Goal: Task Accomplishment & Management: Use online tool/utility

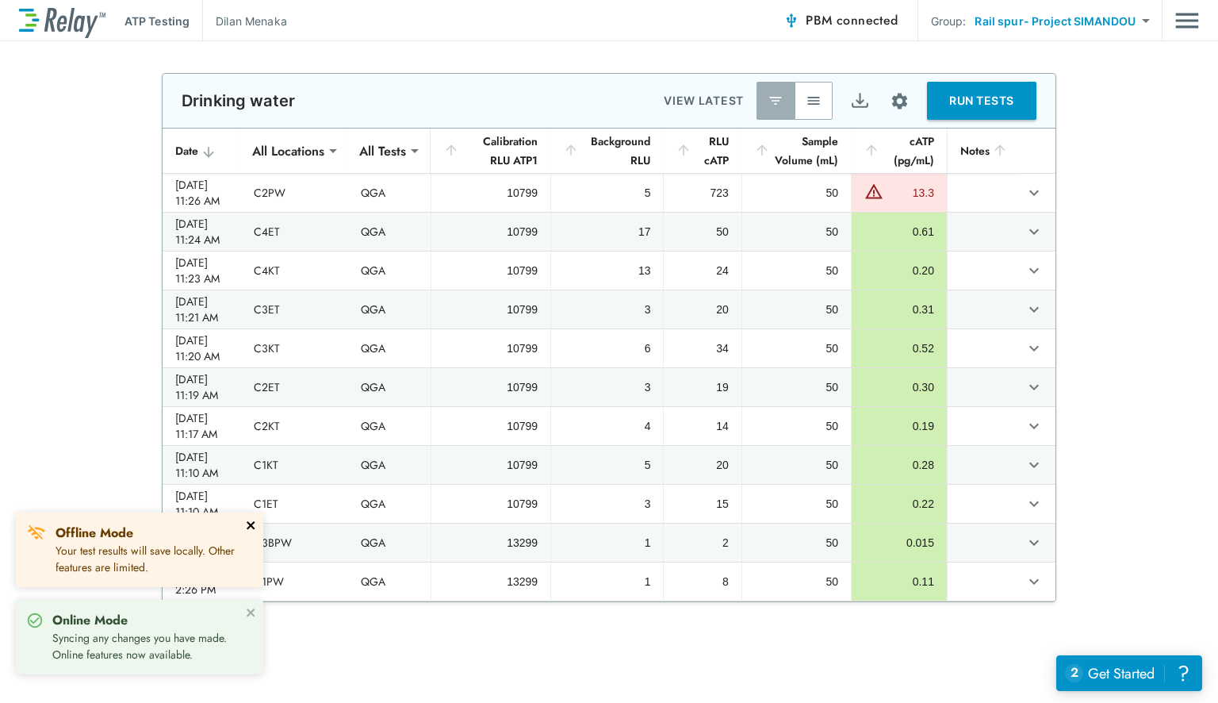
click at [247, 525] on icon "close" at bounding box center [251, 525] width 11 height 13
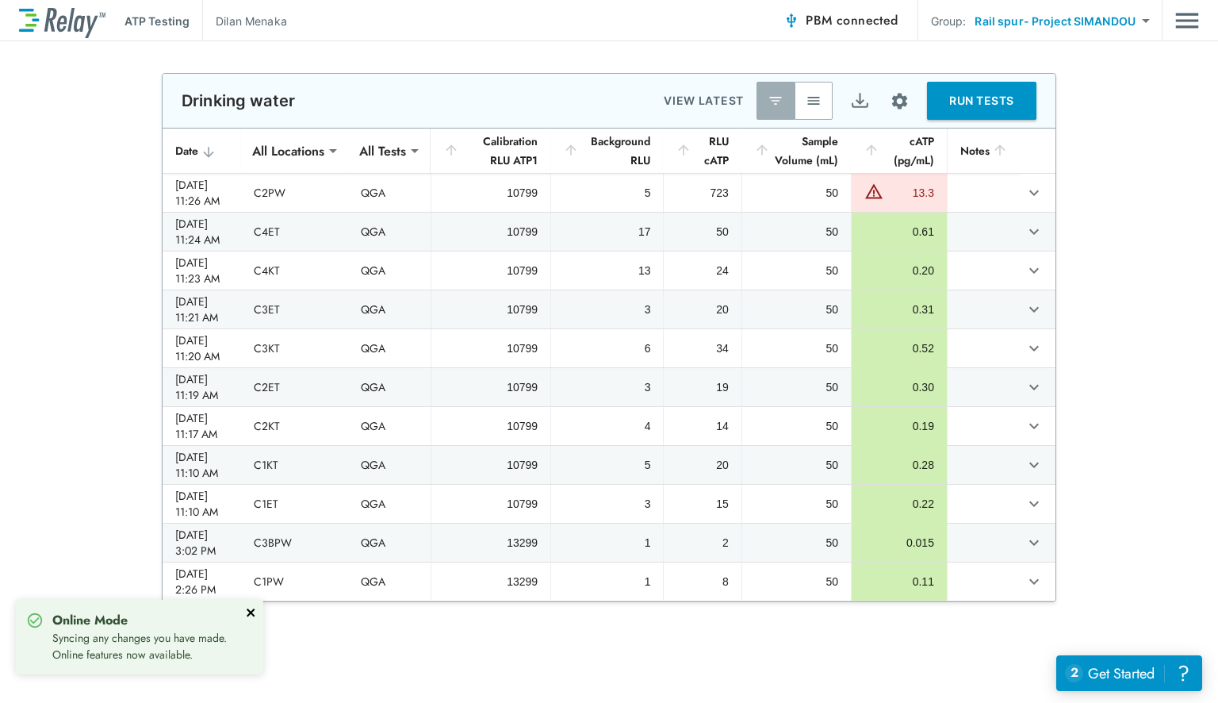
click at [252, 615] on icon "close" at bounding box center [251, 612] width 11 height 13
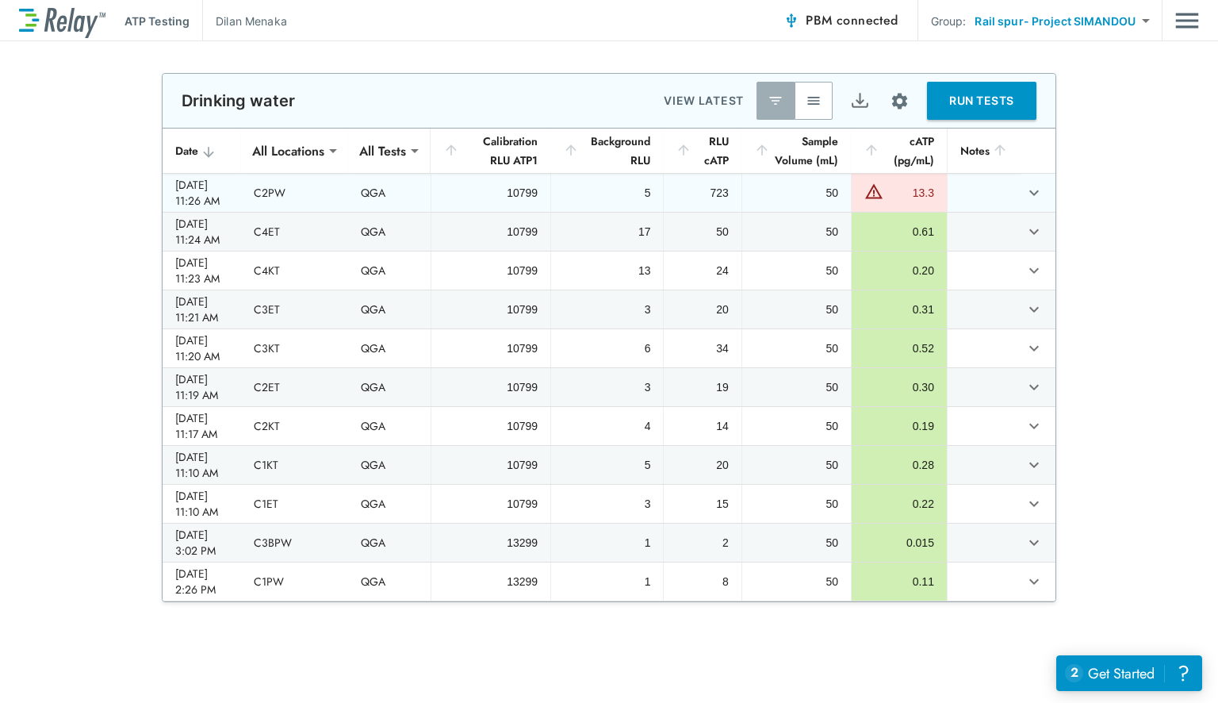
click at [976, 212] on td "sticky table" at bounding box center [984, 193] width 74 height 38
click at [1028, 202] on icon "expand row" at bounding box center [1034, 192] width 19 height 19
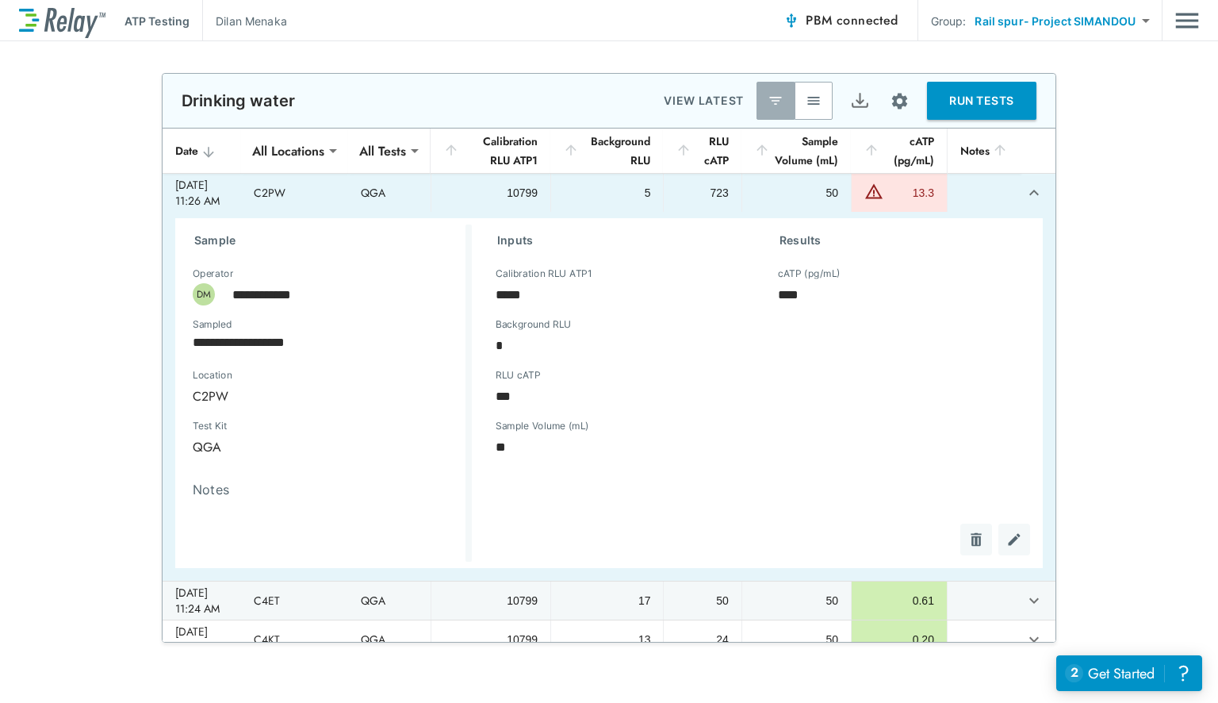
click at [214, 412] on div "C2PW" at bounding box center [316, 396] width 268 height 32
drag, startPoint x: 214, startPoint y: 414, endPoint x: 273, endPoint y: 464, distance: 77.1
click at [273, 462] on Kit "QGA" at bounding box center [262, 447] width 160 height 32
click at [1006, 547] on img "Edit test" at bounding box center [1014, 539] width 16 height 16
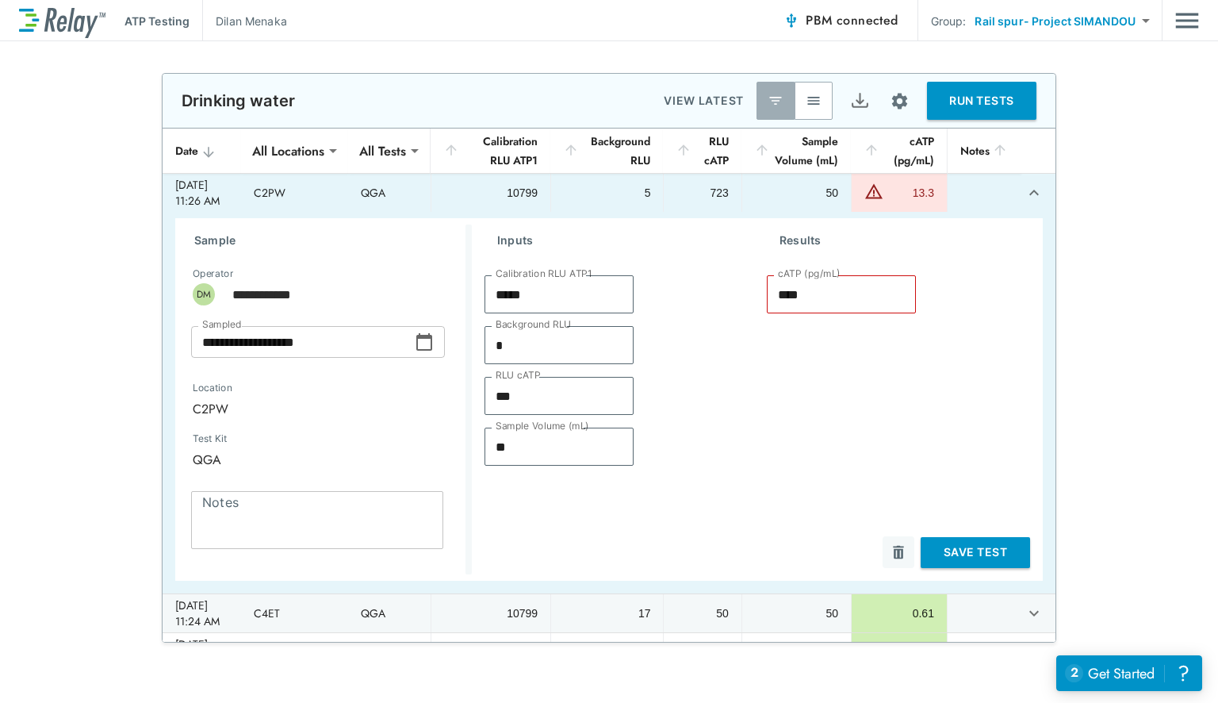
click at [216, 422] on div "C2PW" at bounding box center [316, 409] width 268 height 32
click at [216, 424] on div "C2PW" at bounding box center [316, 409] width 268 height 32
click at [203, 417] on div "C2PW" at bounding box center [316, 409] width 268 height 32
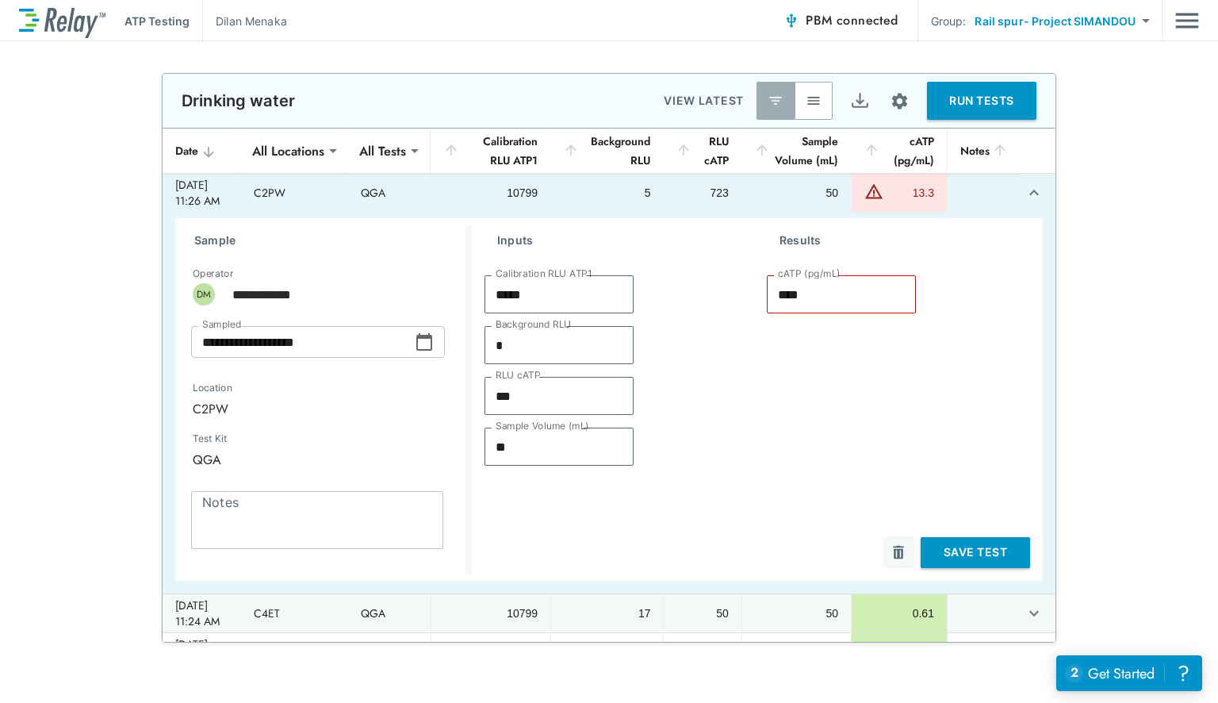
click at [203, 417] on div "C2PW" at bounding box center [316, 409] width 268 height 32
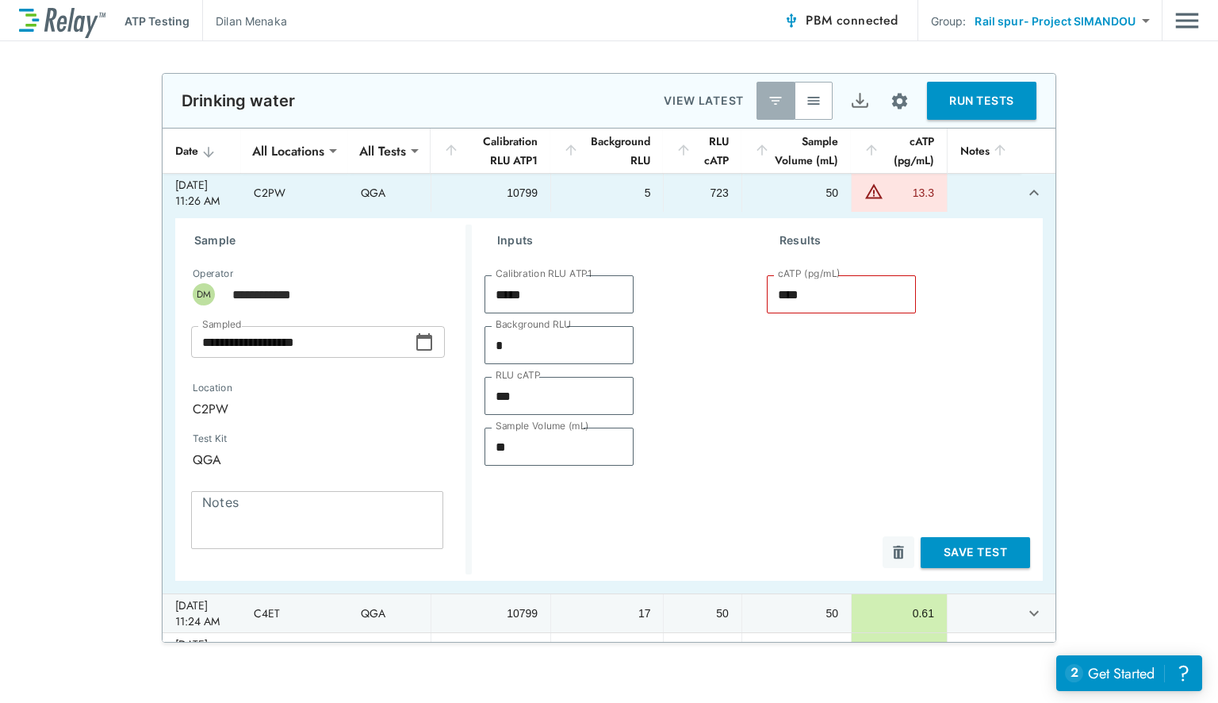
click at [203, 417] on div "C2PW" at bounding box center [316, 409] width 268 height 32
click at [214, 424] on div "C2PW" at bounding box center [316, 409] width 268 height 32
click at [1021, 173] on th "sticky table" at bounding box center [1038, 150] width 35 height 45
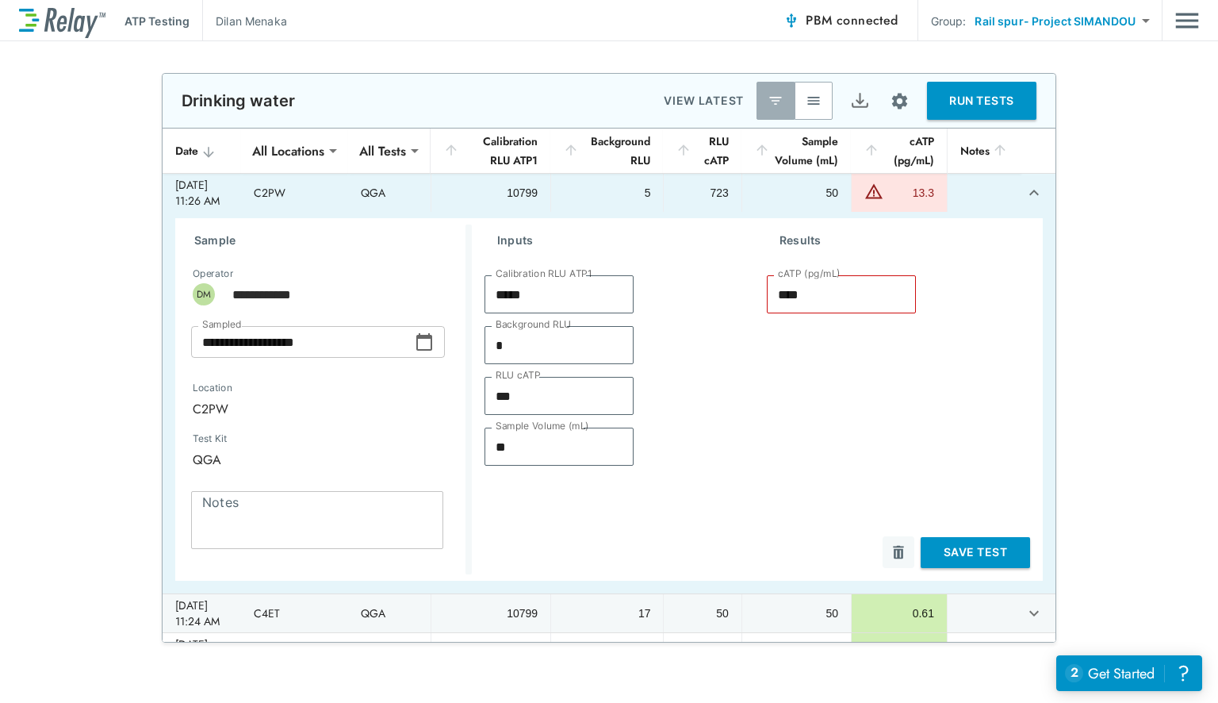
click at [982, 138] on th "Notes" at bounding box center [984, 150] width 74 height 45
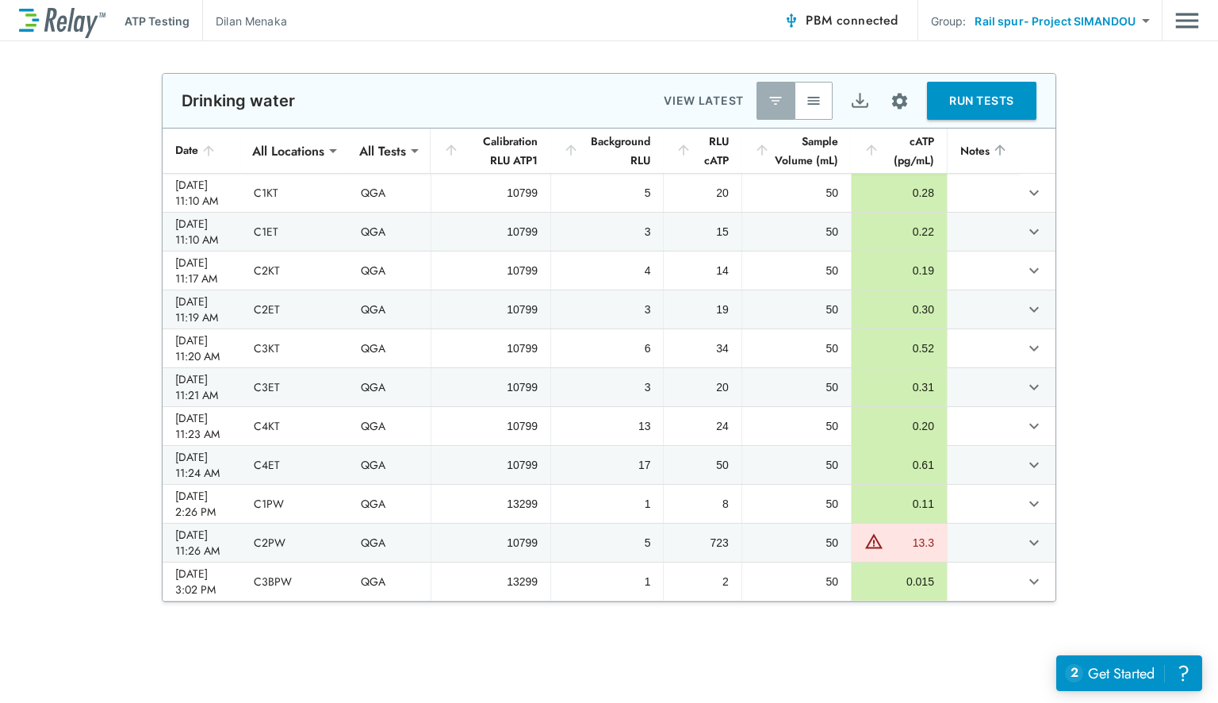
click at [992, 158] on icon "sticky table" at bounding box center [1000, 150] width 16 height 16
click at [868, 155] on icon "sticky table" at bounding box center [871, 149] width 10 height 10
click at [1085, 211] on div "**********" at bounding box center [609, 337] width 1218 height 529
click at [869, 21] on span "connected" at bounding box center [868, 20] width 62 height 18
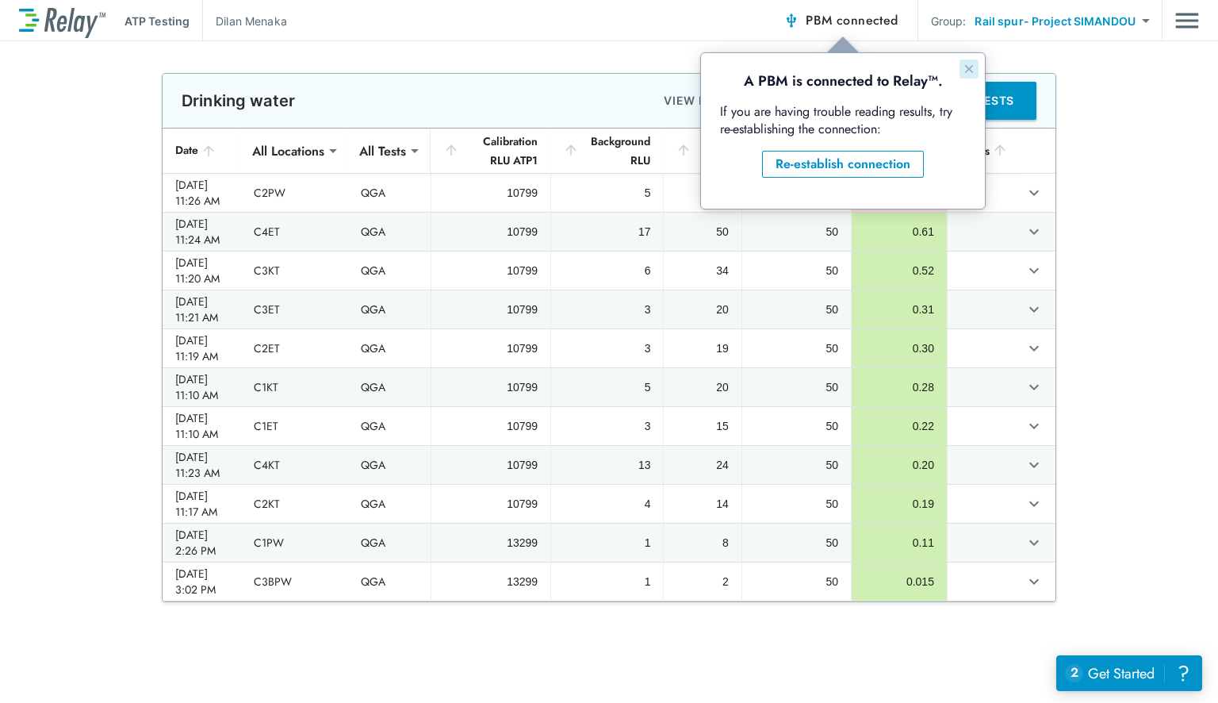
click at [971, 66] on icon "Close guide" at bounding box center [969, 69] width 13 height 13
